Goal: Use online tool/utility: Utilize a website feature to perform a specific function

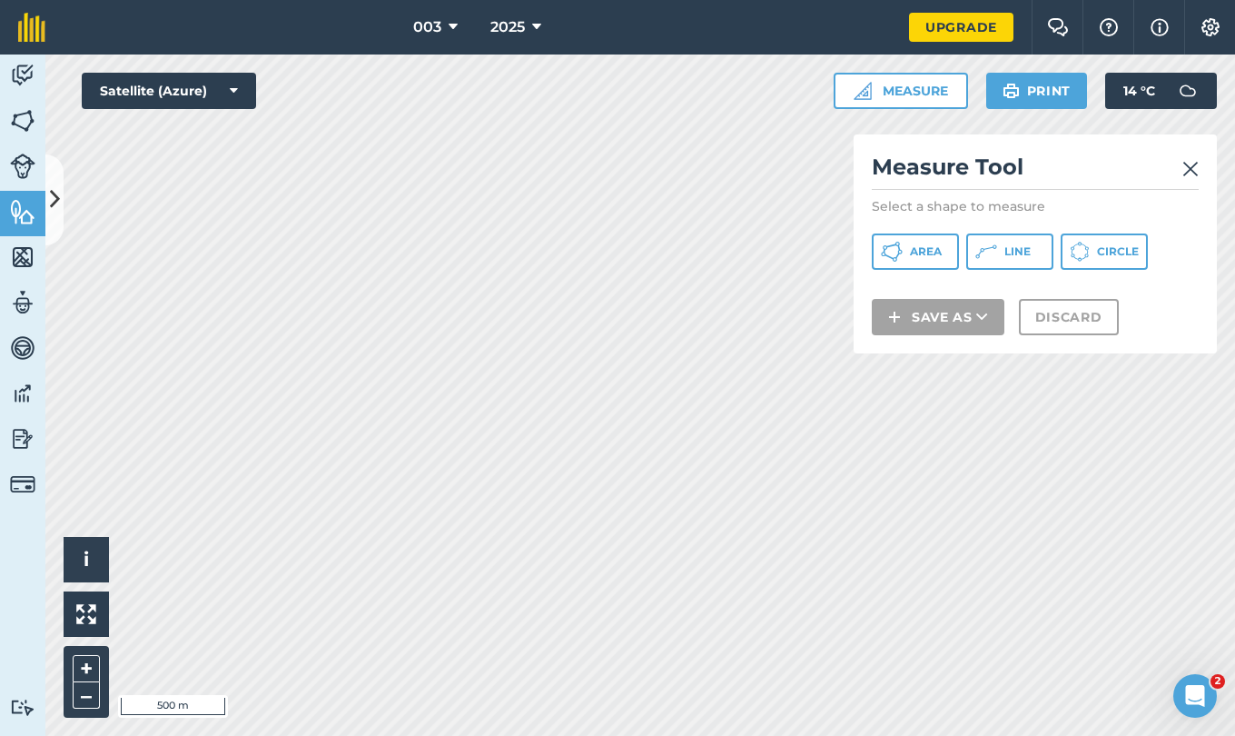
click at [269, 0] on html "003 2025 Upgrade Farm Chat Help Info Settings Map printing is not available on …" at bounding box center [617, 368] width 1235 height 736
click at [948, 253] on button "Area" at bounding box center [915, 251] width 87 height 36
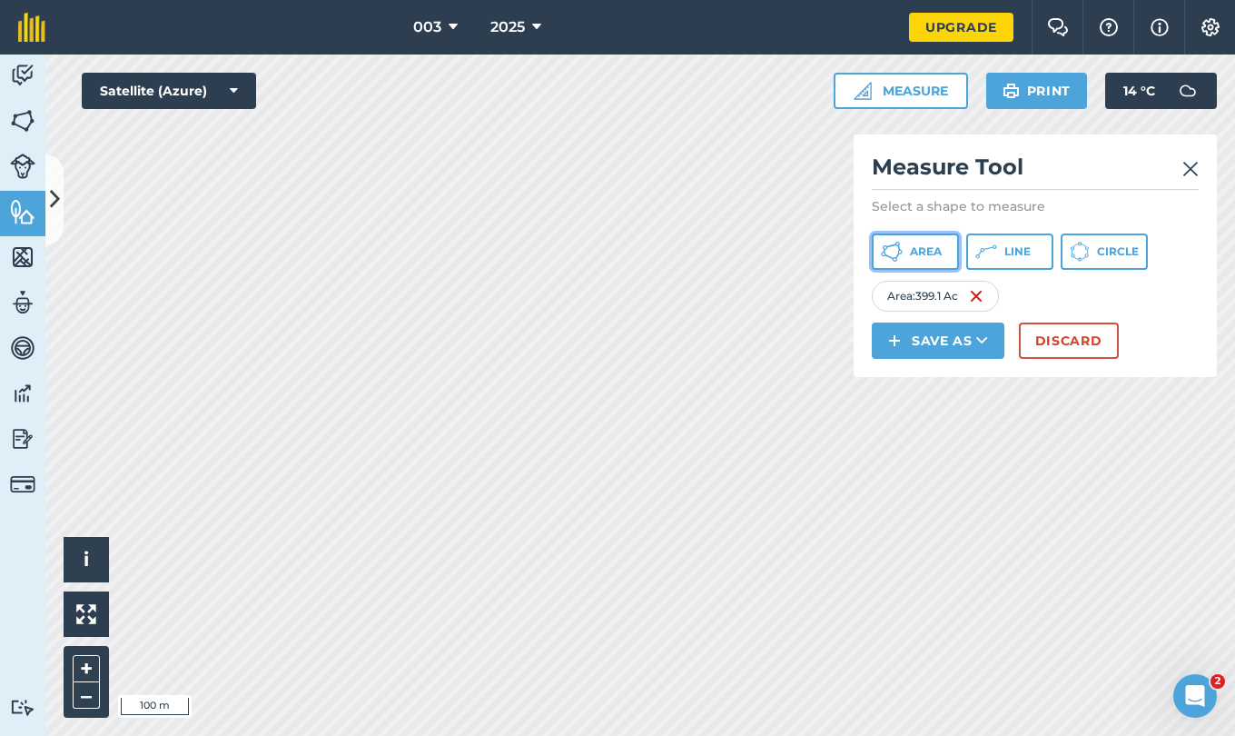
click at [932, 237] on button "Area" at bounding box center [915, 251] width 87 height 36
click at [1133, 301] on img at bounding box center [1130, 296] width 15 height 22
click at [1128, 735] on html "003 2025 Upgrade Farm Chat Help Info Settings Map printing is not available on …" at bounding box center [617, 368] width 1235 height 736
click at [928, 253] on span "Area" at bounding box center [926, 251] width 32 height 15
click at [922, 242] on button "Area" at bounding box center [915, 251] width 87 height 36
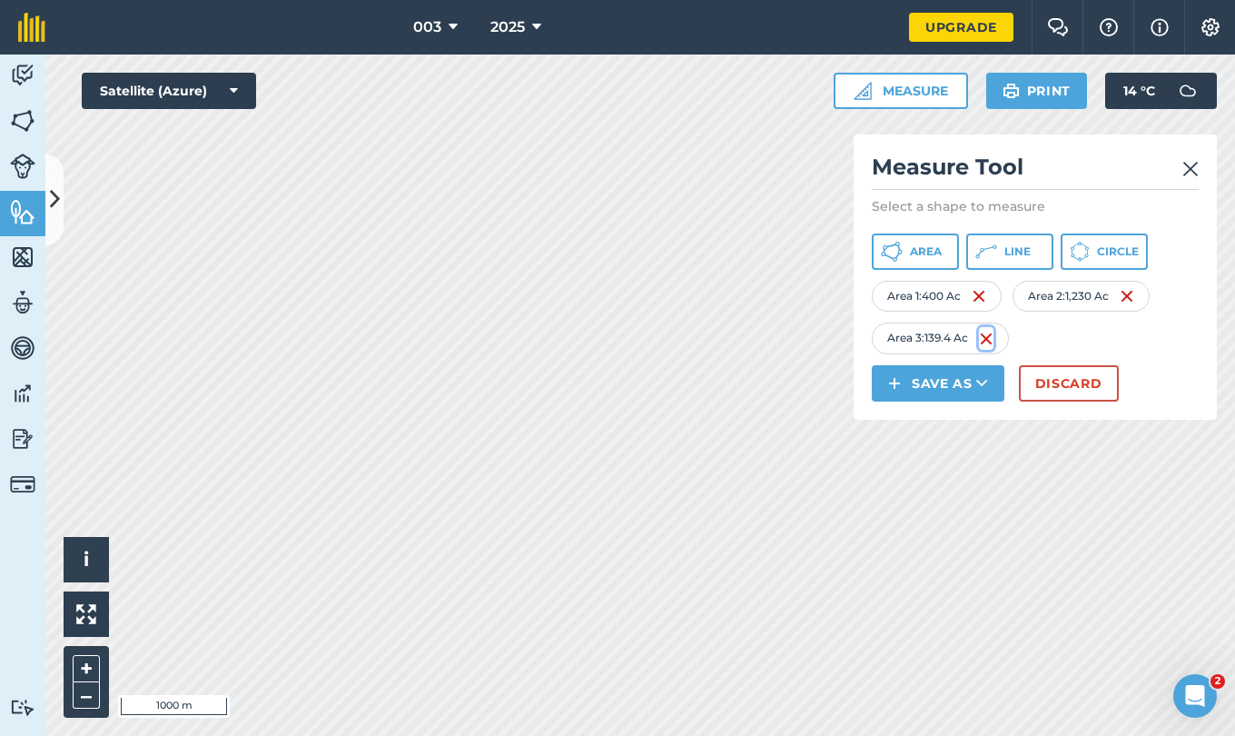
click at [988, 341] on img at bounding box center [986, 339] width 15 height 22
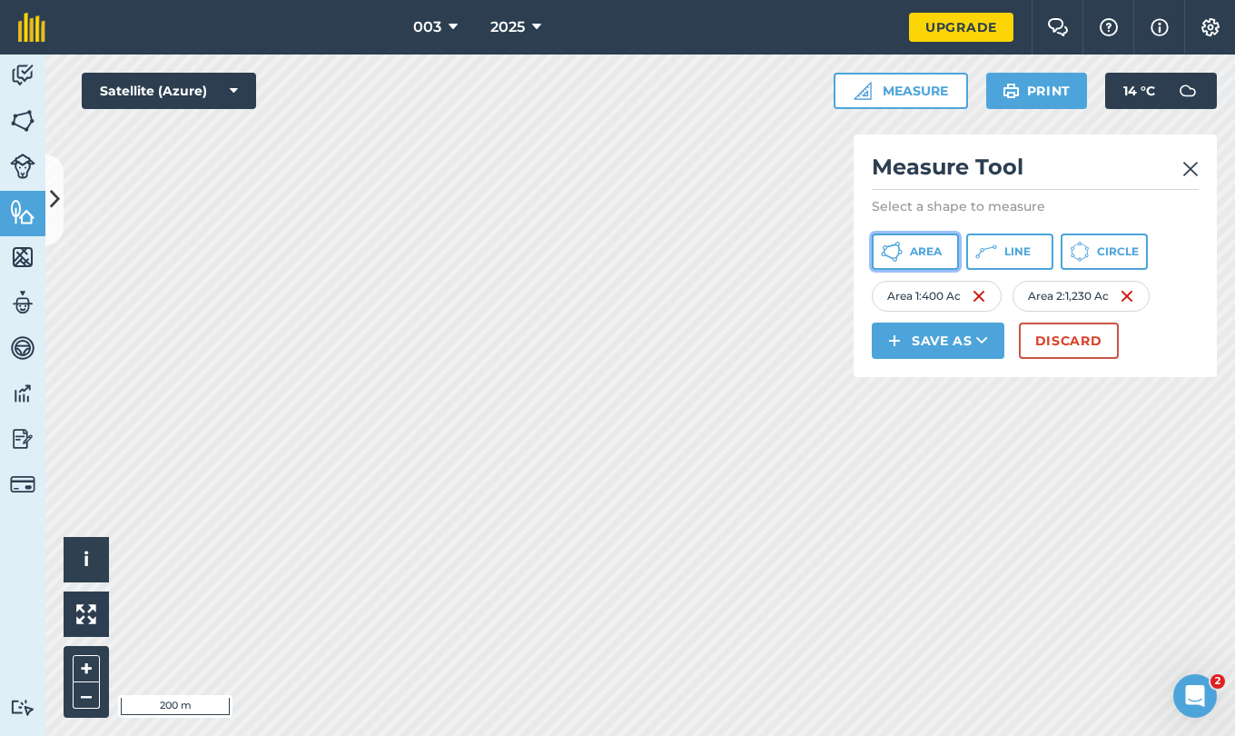
click at [937, 250] on span "Area" at bounding box center [926, 251] width 32 height 15
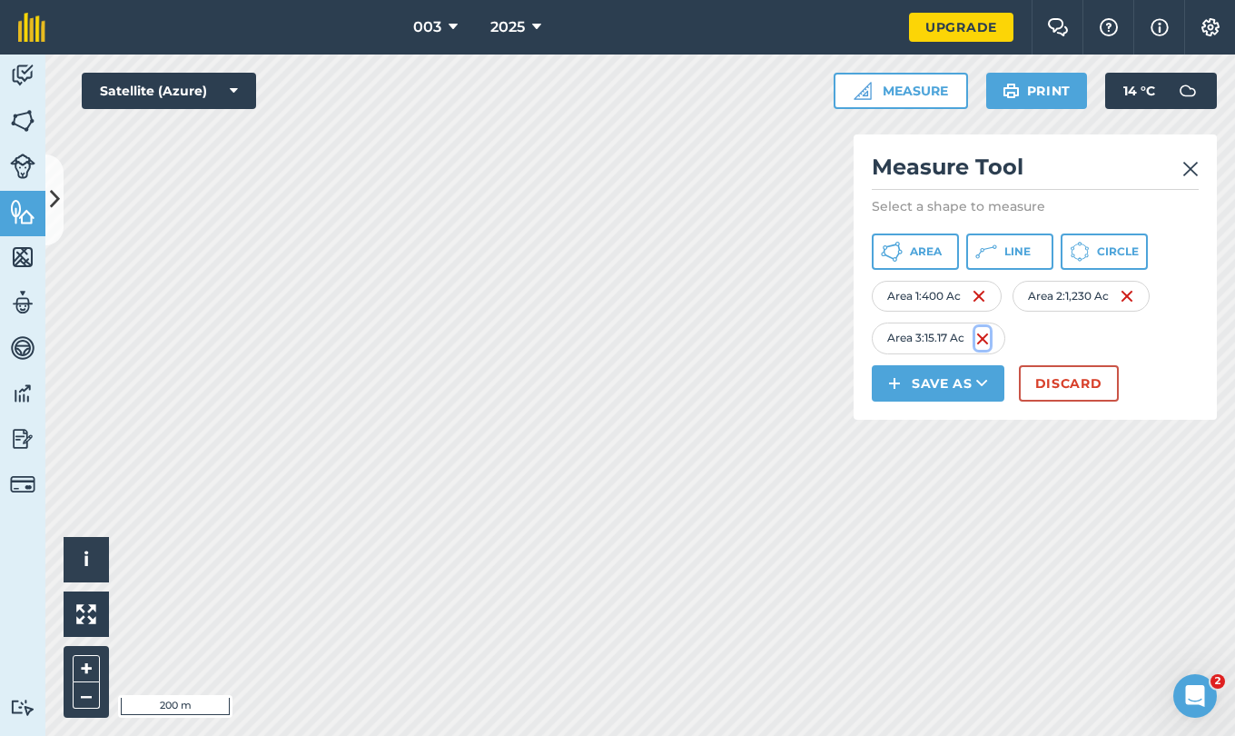
click at [989, 336] on img at bounding box center [983, 339] width 15 height 22
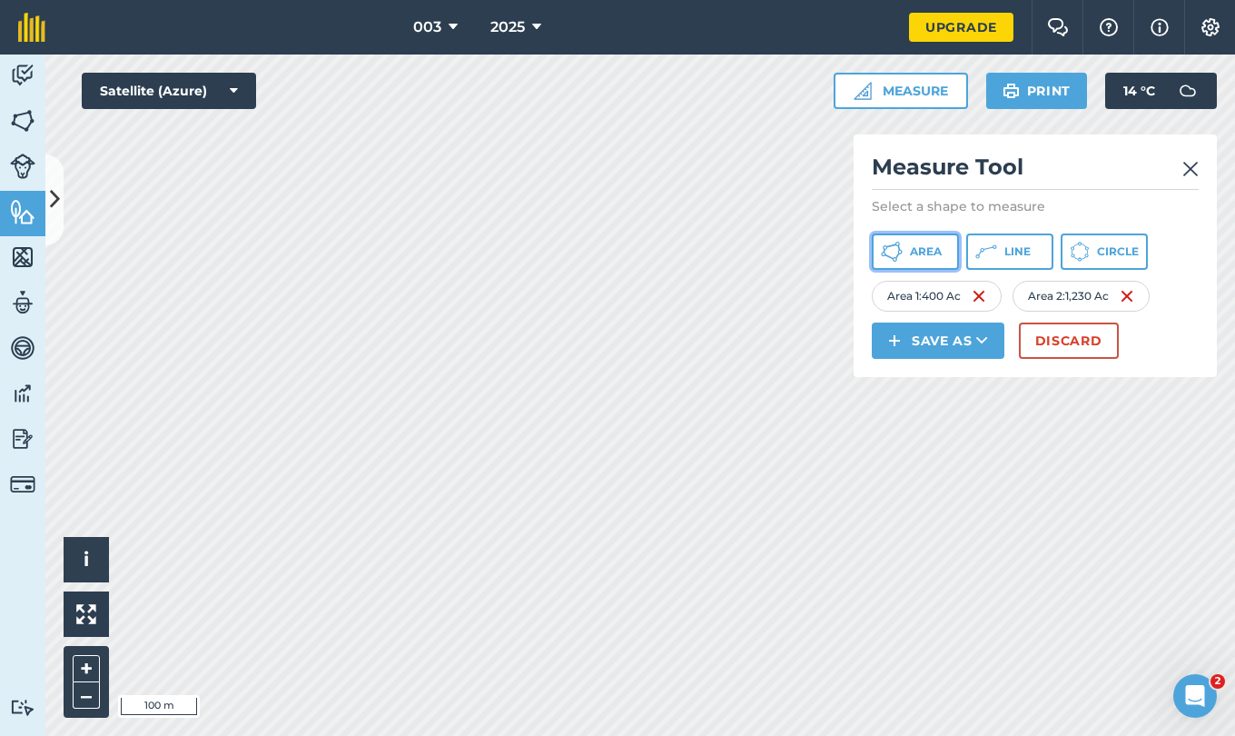
click at [942, 251] on button "Area" at bounding box center [915, 251] width 87 height 36
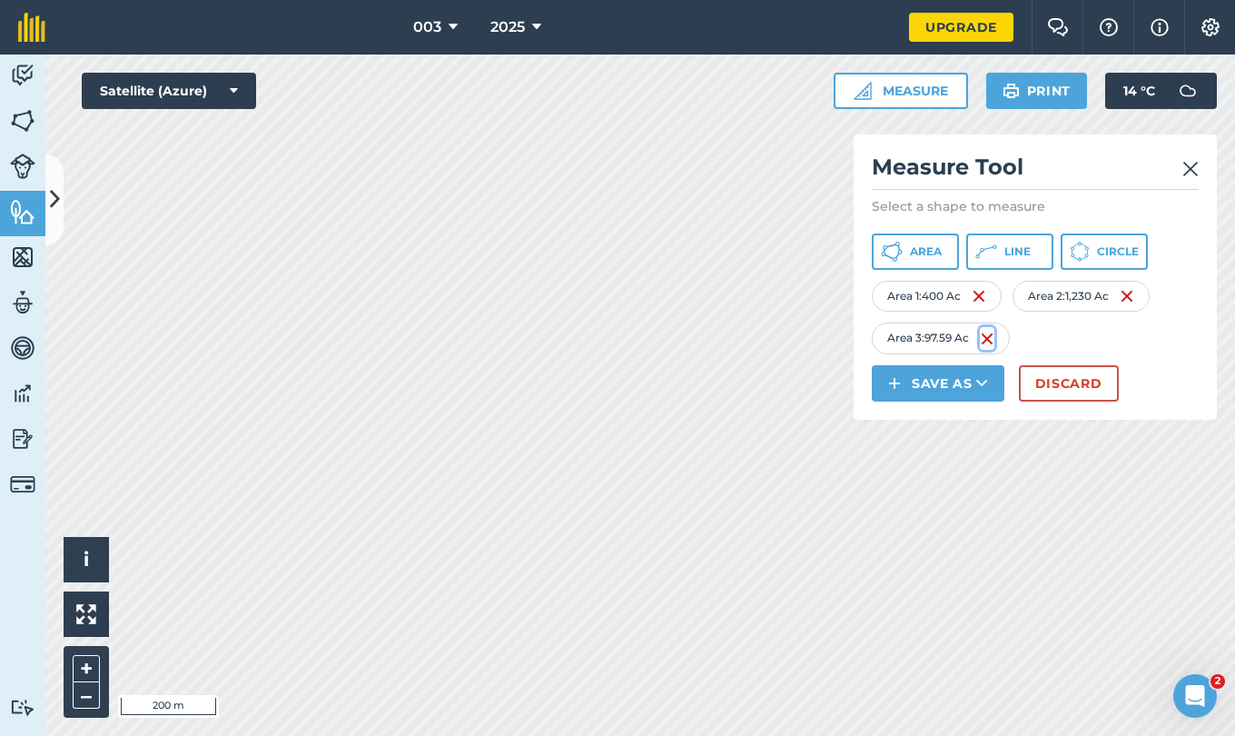
click at [991, 337] on img at bounding box center [987, 339] width 15 height 22
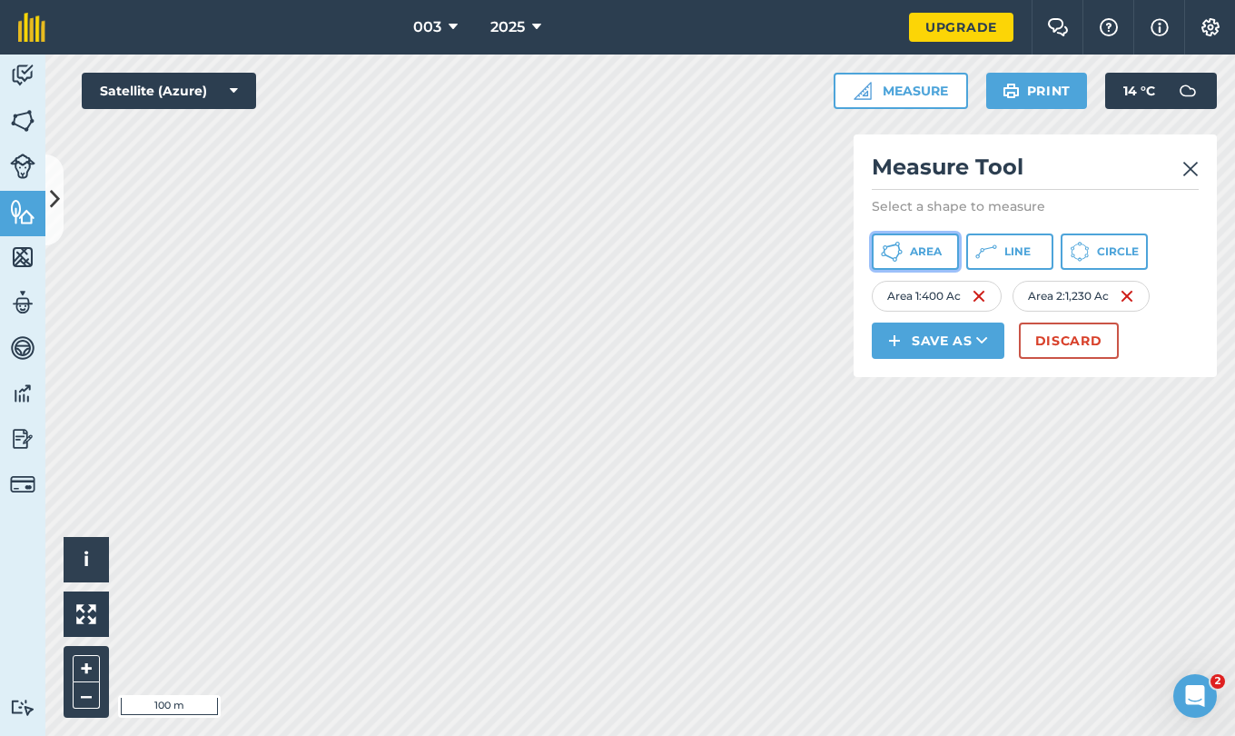
click at [908, 247] on button "Area" at bounding box center [915, 251] width 87 height 36
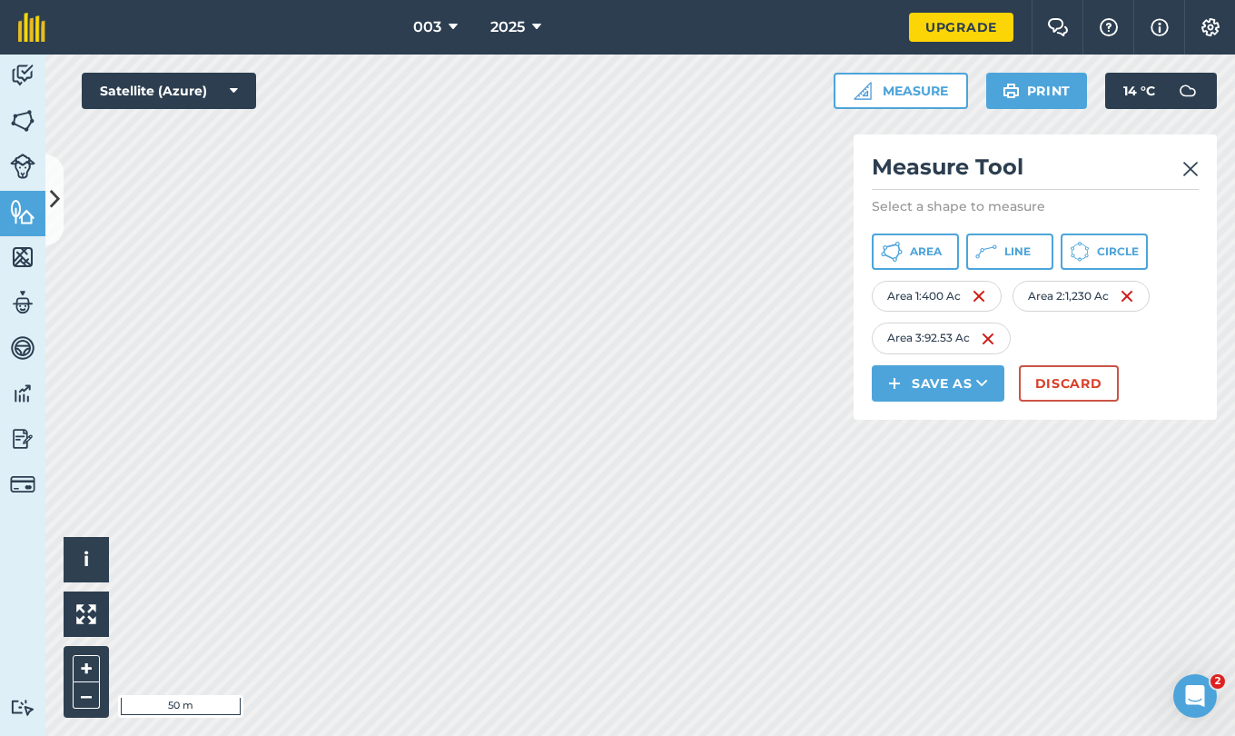
click at [875, 404] on div "Click to start drawing i © 2025 TomTom, Microsoft 50 m + – Satellite (Azure) Me…" at bounding box center [640, 394] width 1190 height 681
click at [993, 339] on img at bounding box center [988, 339] width 15 height 22
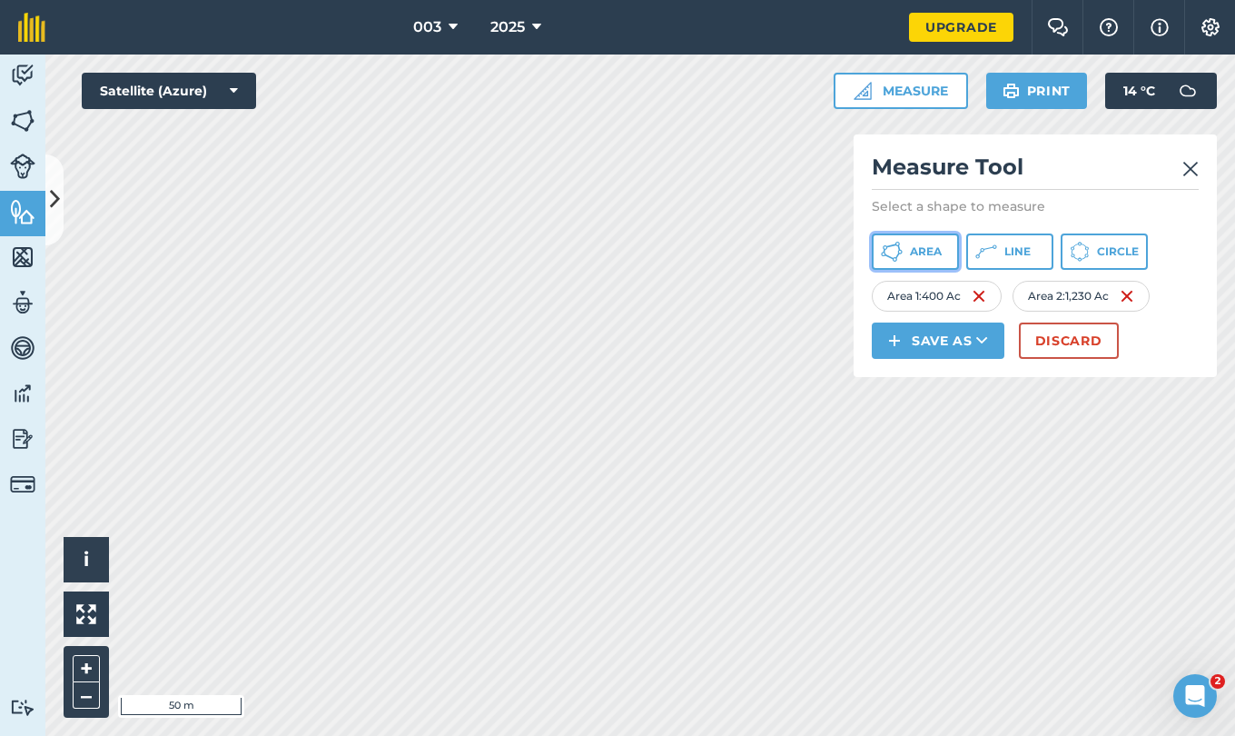
click at [924, 253] on span "Area" at bounding box center [926, 251] width 32 height 15
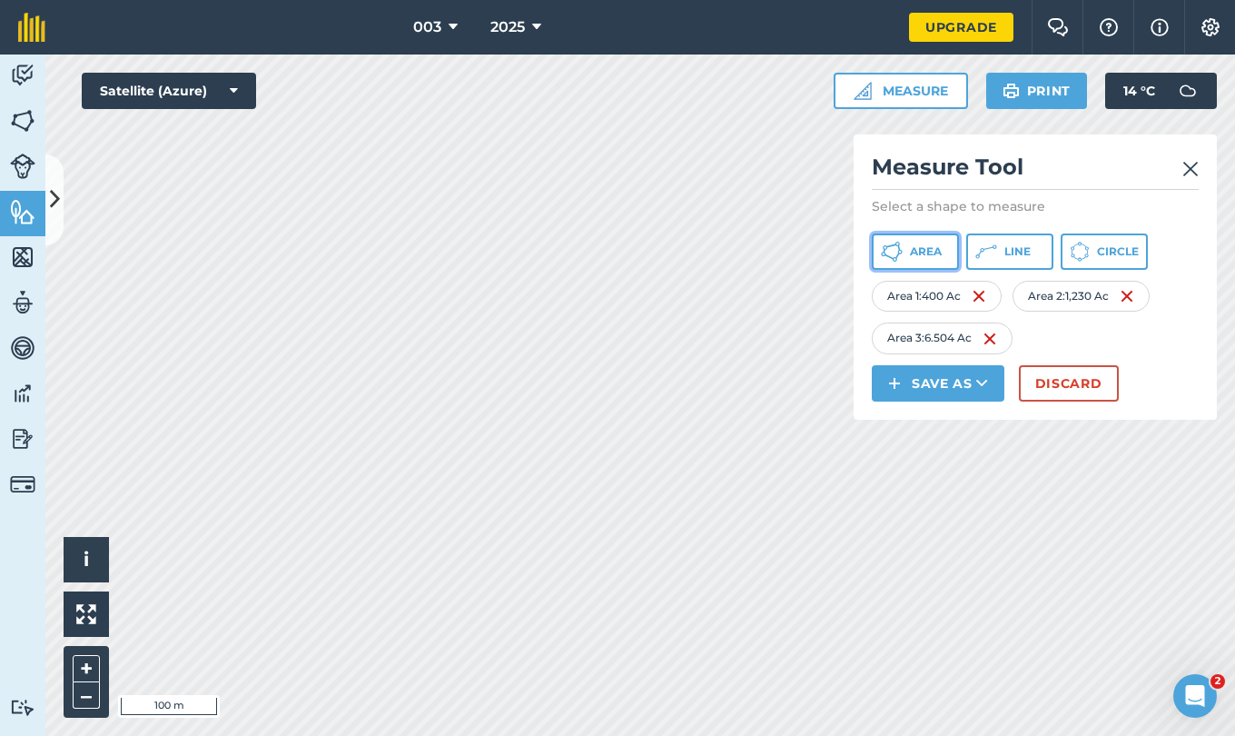
click at [931, 259] on button "Area" at bounding box center [915, 251] width 87 height 36
click at [1148, 342] on img at bounding box center [1141, 339] width 15 height 22
click at [995, 329] on img at bounding box center [990, 339] width 15 height 22
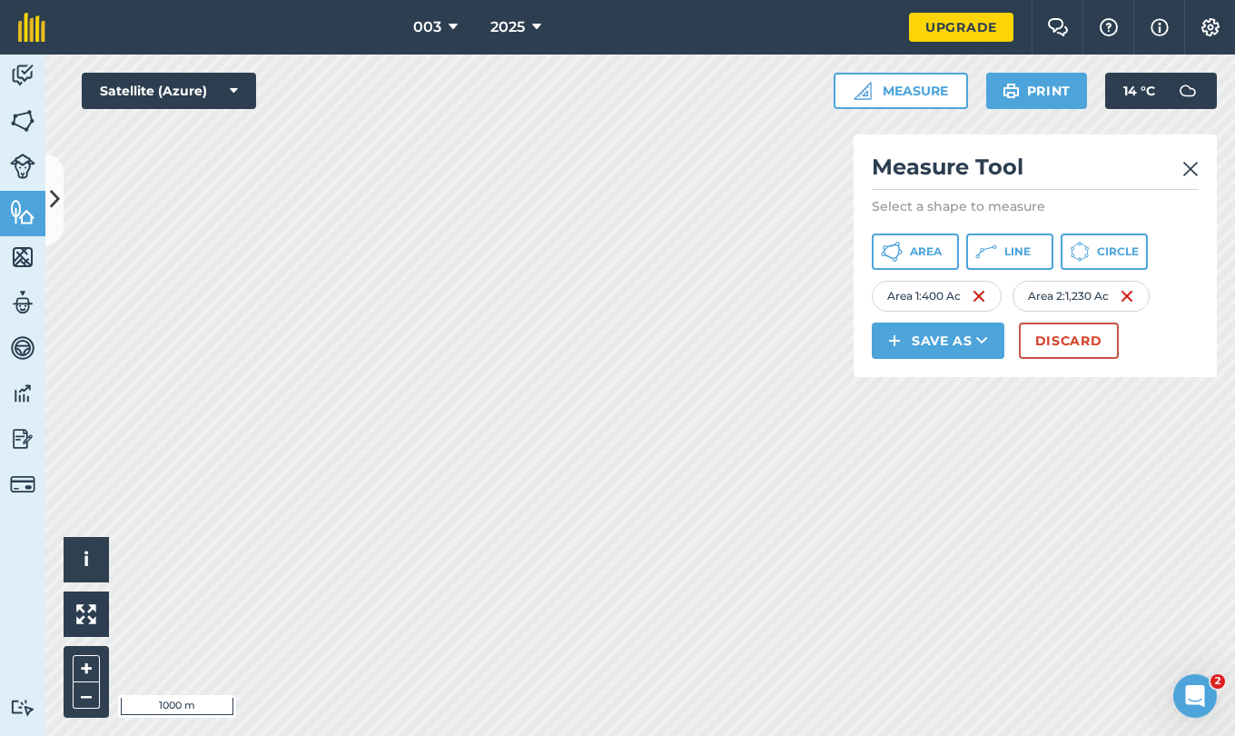
click at [928, 371] on div "Click to start drawing i © 2025 TomTom, Microsoft 1000 m + – Satellite (Azure) …" at bounding box center [640, 394] width 1190 height 681
click at [910, 262] on button "Area" at bounding box center [915, 251] width 87 height 36
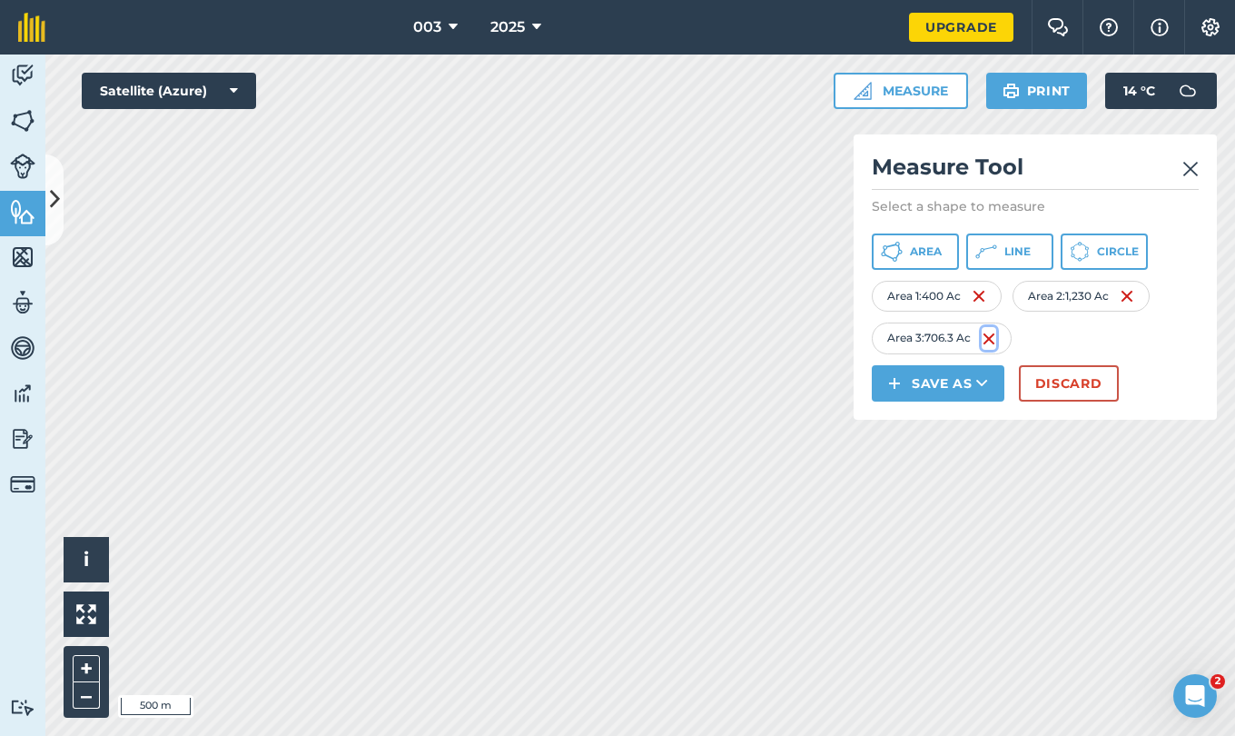
click at [991, 337] on img at bounding box center [989, 339] width 15 height 22
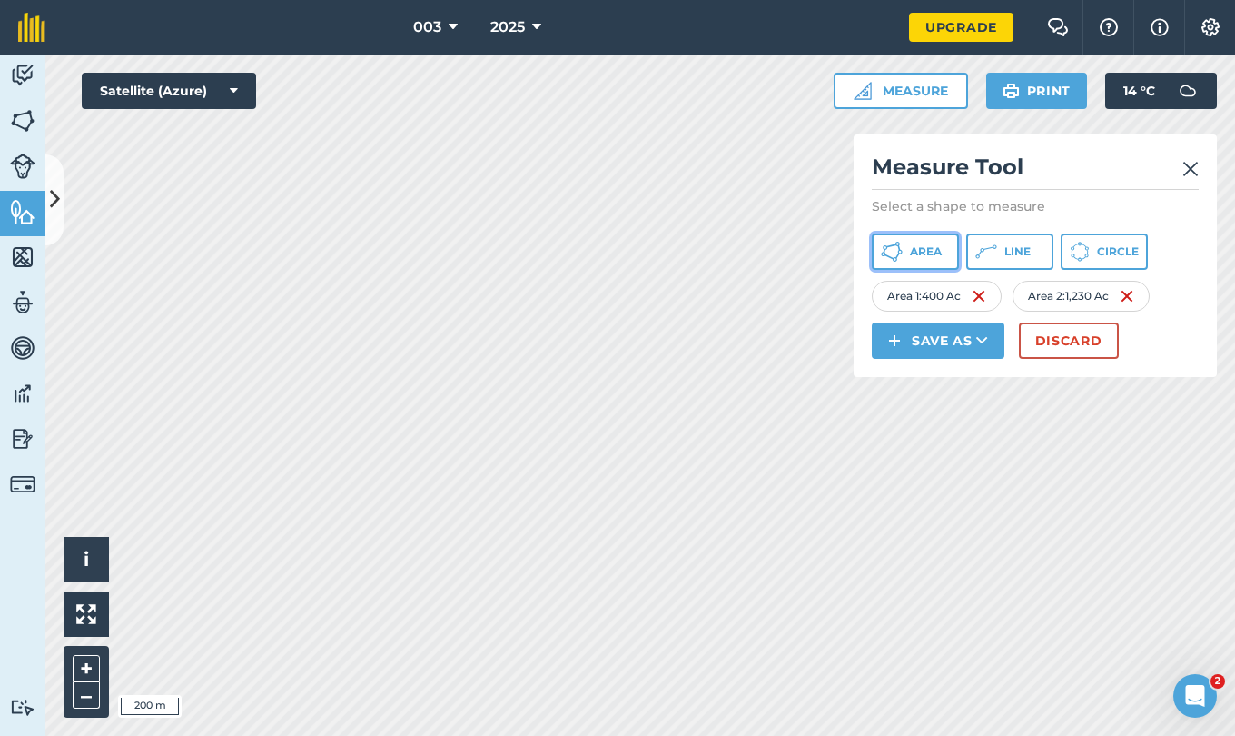
click at [926, 248] on span "Area" at bounding box center [926, 251] width 32 height 15
click at [614, 735] on html "003 2025 Upgrade Farm Chat Help Info Settings Map printing is not available on …" at bounding box center [617, 368] width 1235 height 736
click at [673, 735] on html "003 2025 Upgrade Farm Chat Help Info Settings Map printing is not available on …" at bounding box center [617, 368] width 1235 height 736
click at [748, 735] on html "003 2025 Upgrade Farm Chat Help Info Settings Map printing is not available on …" at bounding box center [617, 368] width 1235 height 736
click at [651, 0] on html "003 2025 Upgrade Farm Chat Help Info Settings Map printing is not available on …" at bounding box center [617, 368] width 1235 height 736
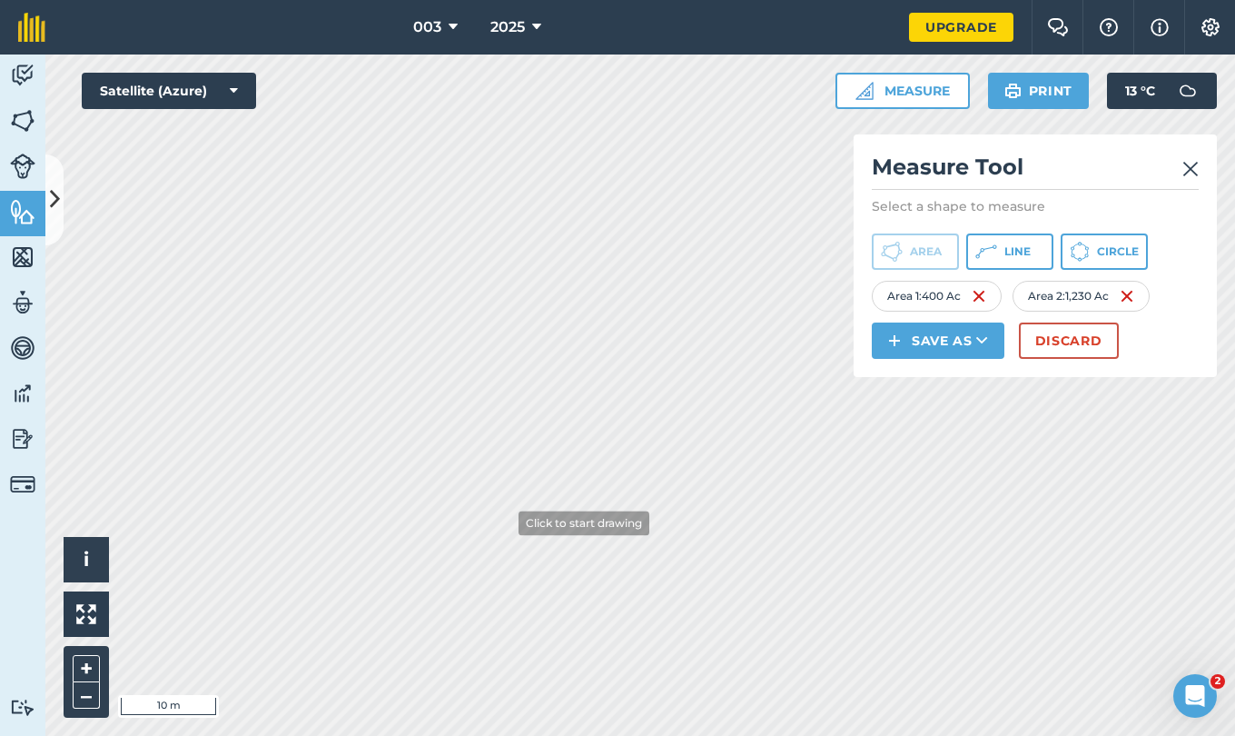
click at [925, 276] on div "Click to start drawing i © 2025 TomTom, Microsoft 10 m + – Satellite (Azure) Me…" at bounding box center [640, 394] width 1190 height 681
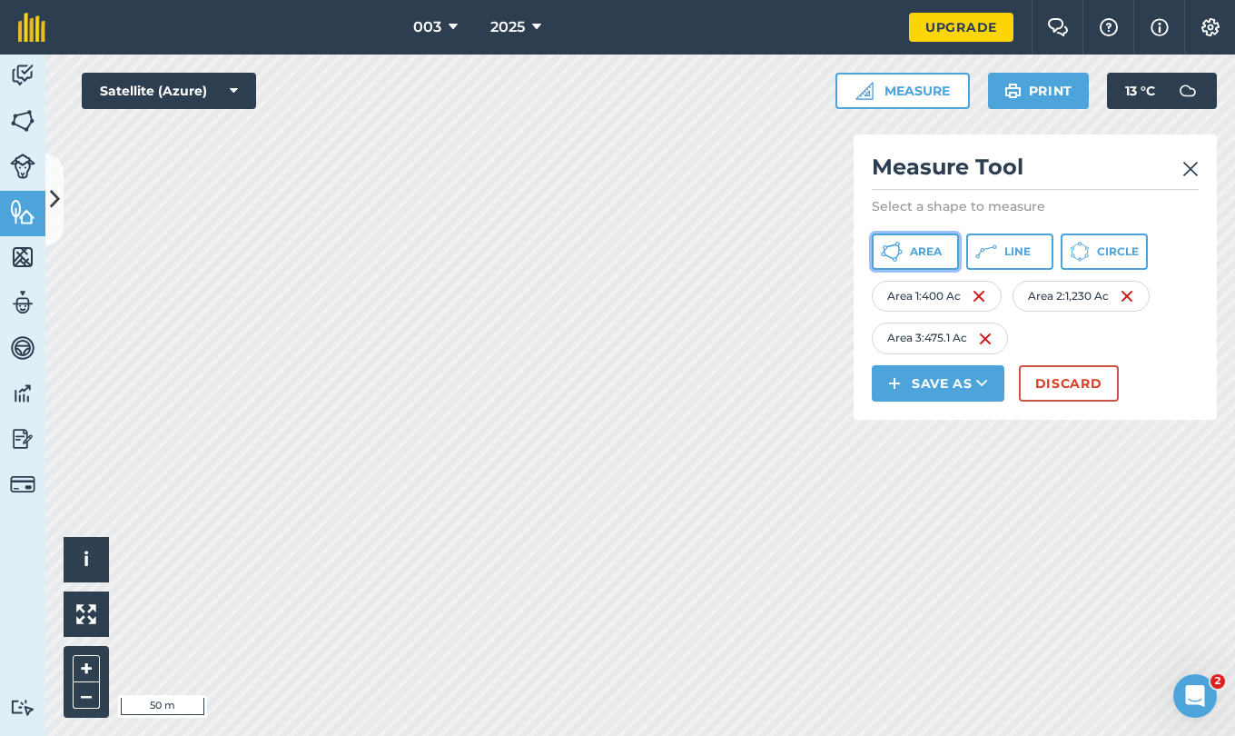
click at [901, 244] on icon at bounding box center [892, 252] width 22 height 22
